Goal: Understand process/instructions: Learn how to perform a task or action

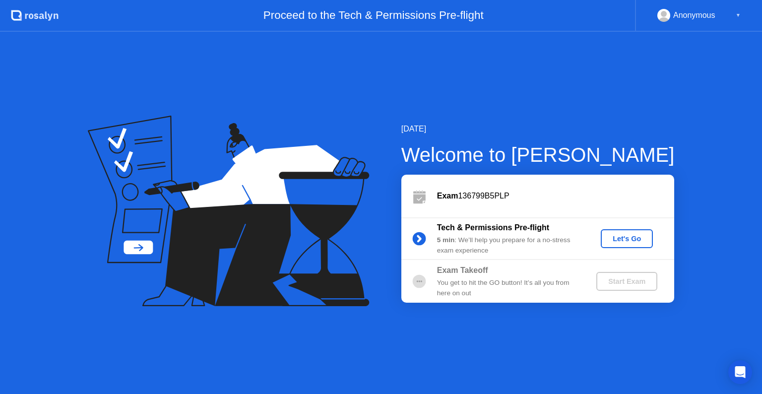
click at [618, 240] on div "Let's Go" at bounding box center [626, 239] width 44 height 8
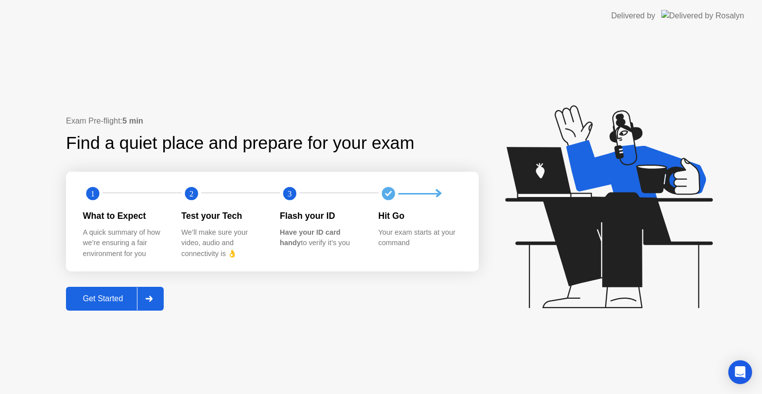
click at [130, 301] on div "Get Started" at bounding box center [103, 298] width 68 height 9
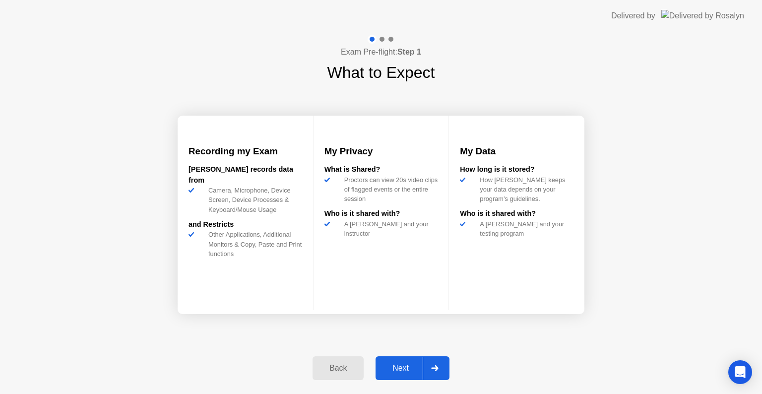
click at [409, 376] on button "Next" at bounding box center [412, 368] width 74 height 24
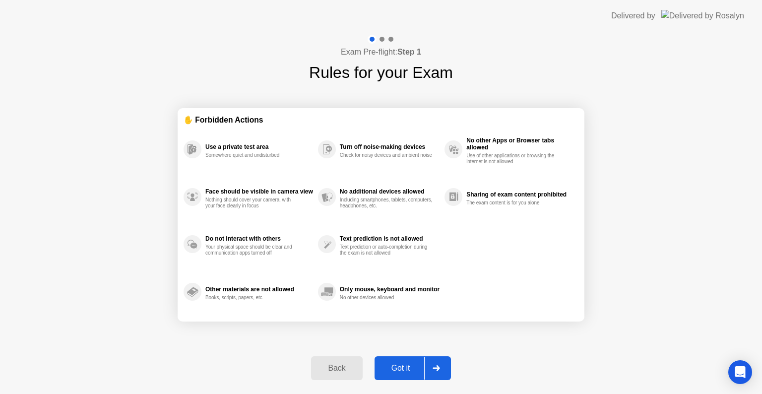
click at [409, 376] on button "Got it" at bounding box center [412, 368] width 76 height 24
select select "**********"
select select "*******"
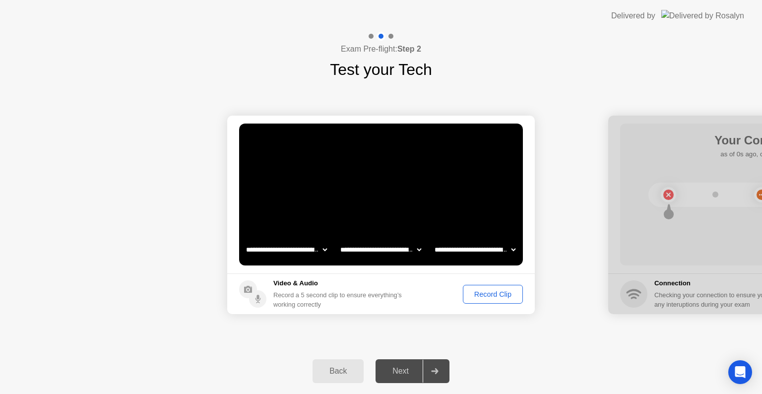
click at [409, 375] on div "Next" at bounding box center [400, 370] width 44 height 9
click at [491, 295] on div "Record Clip" at bounding box center [492, 294] width 53 height 8
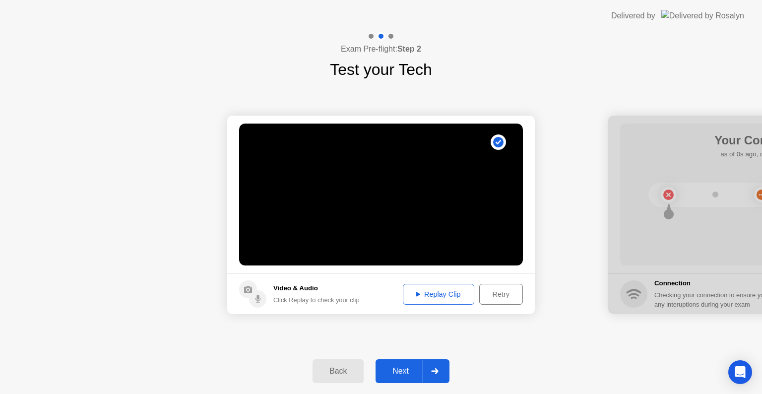
click at [432, 290] on div "Replay Clip" at bounding box center [438, 294] width 64 height 8
click at [417, 366] on div "Next" at bounding box center [400, 370] width 44 height 9
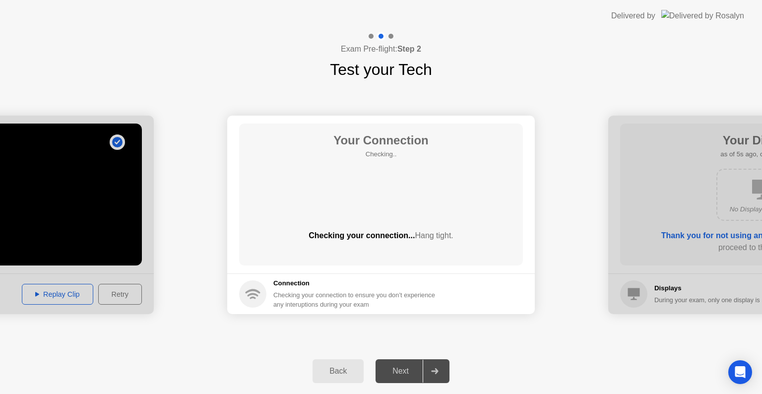
click at [417, 366] on div "Next" at bounding box center [400, 370] width 44 height 9
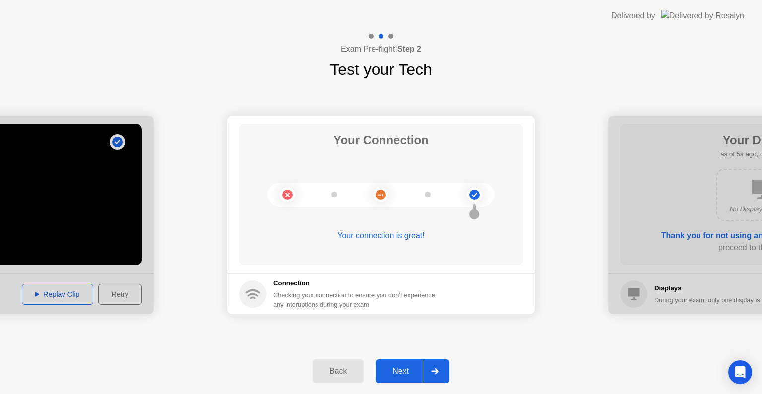
click at [404, 381] on button "Next" at bounding box center [412, 371] width 74 height 24
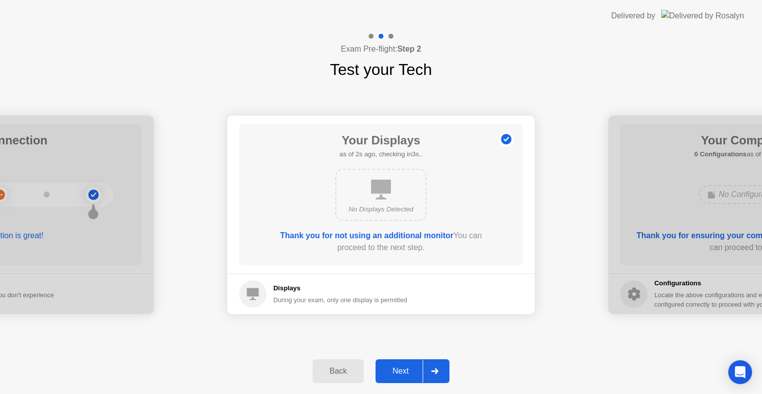
click at [398, 368] on div "Next" at bounding box center [400, 370] width 44 height 9
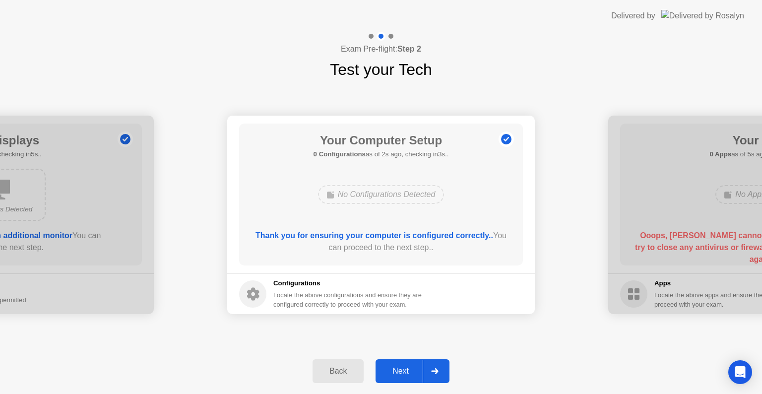
click at [398, 368] on div "Next" at bounding box center [400, 370] width 44 height 9
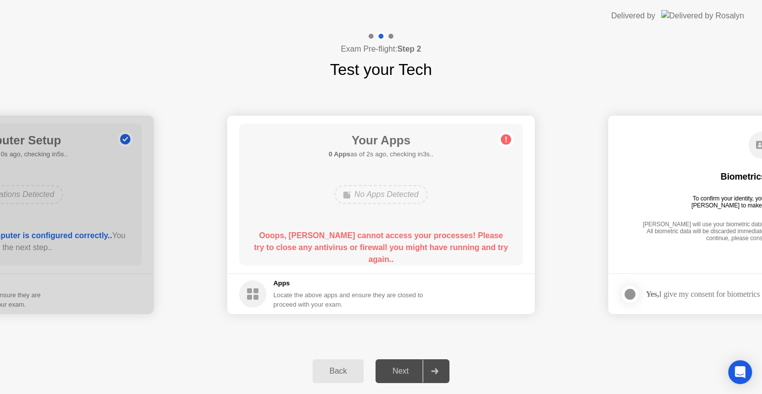
click at [398, 368] on div "Next" at bounding box center [400, 370] width 44 height 9
click at [290, 278] on h5 "Apps" at bounding box center [348, 283] width 150 height 10
click at [735, 371] on icon "Open Intercom Messenger" at bounding box center [739, 371] width 11 height 13
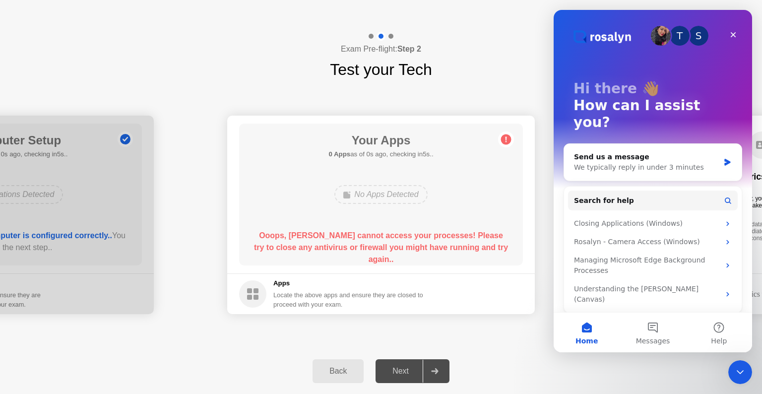
click at [403, 369] on div "Next" at bounding box center [400, 370] width 44 height 9
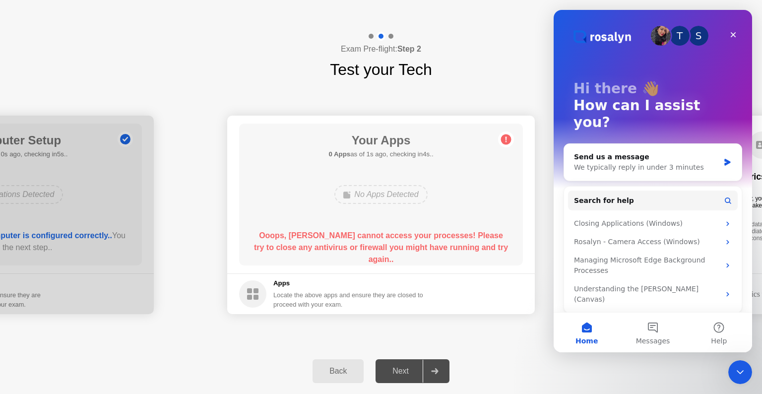
click at [403, 369] on div "Next" at bounding box center [400, 370] width 44 height 9
click at [736, 32] on icon "Close" at bounding box center [733, 35] width 8 height 8
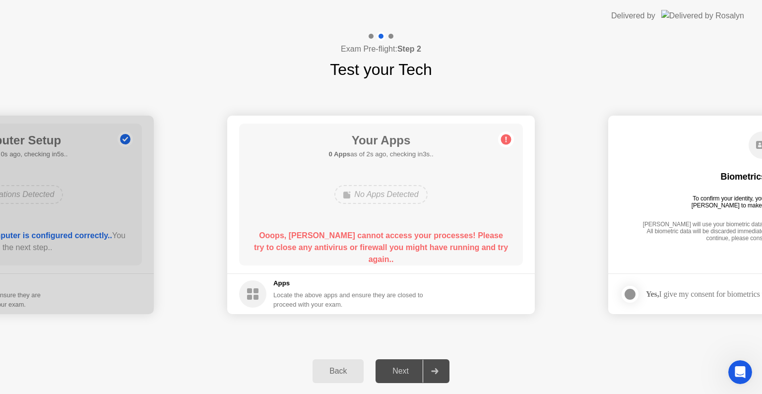
click at [341, 375] on div "Back" at bounding box center [337, 370] width 45 height 9
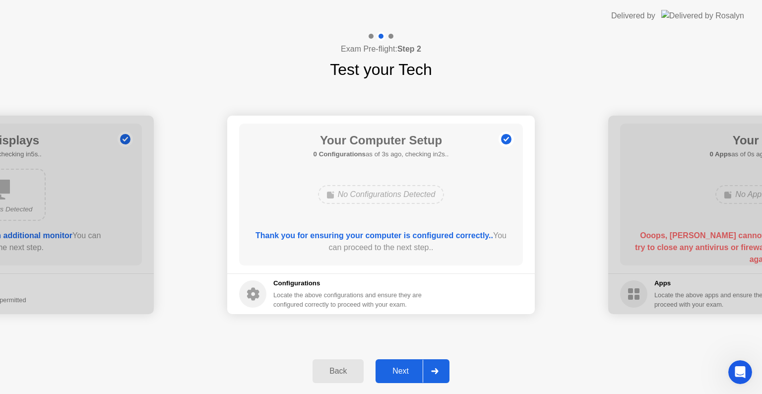
click at [407, 371] on div "Next" at bounding box center [400, 370] width 44 height 9
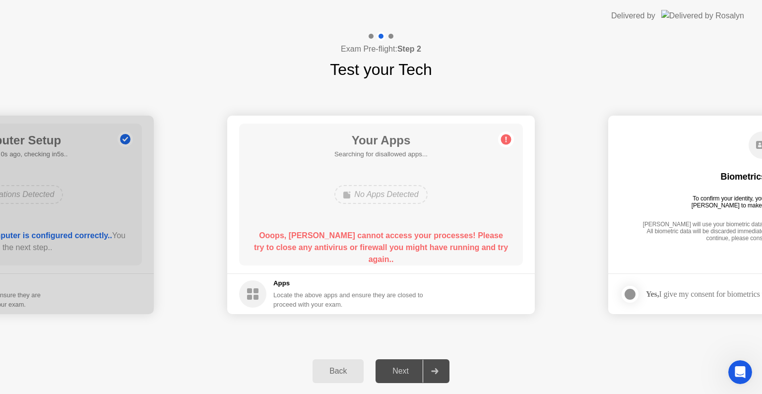
click at [405, 375] on div "Next" at bounding box center [400, 370] width 44 height 9
click at [357, 371] on div "Back" at bounding box center [337, 370] width 45 height 9
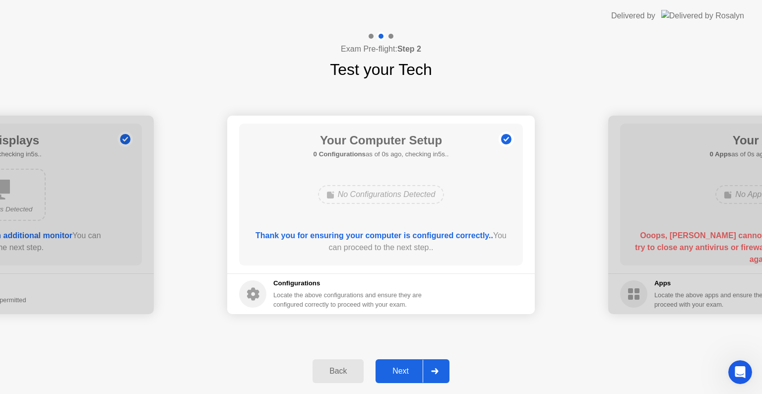
click at [401, 372] on div "Next" at bounding box center [400, 370] width 44 height 9
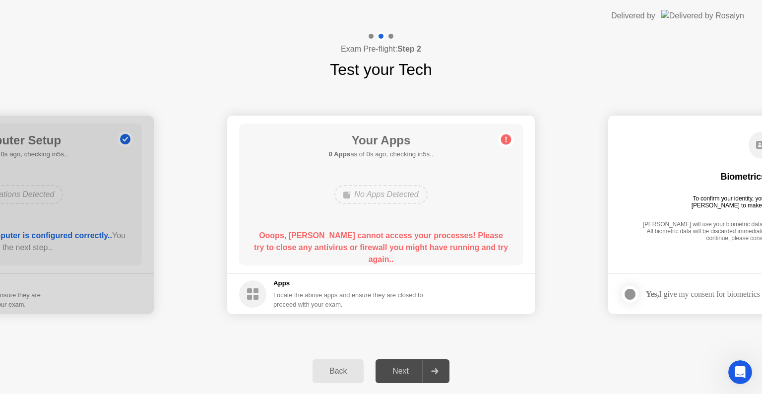
click at [401, 372] on div "Next" at bounding box center [400, 370] width 44 height 9
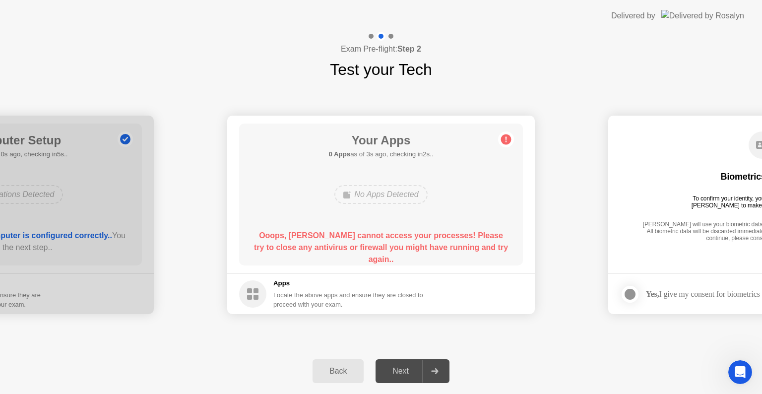
click at [401, 372] on div "Next" at bounding box center [400, 370] width 44 height 9
